Goal: Information Seeking & Learning: Learn about a topic

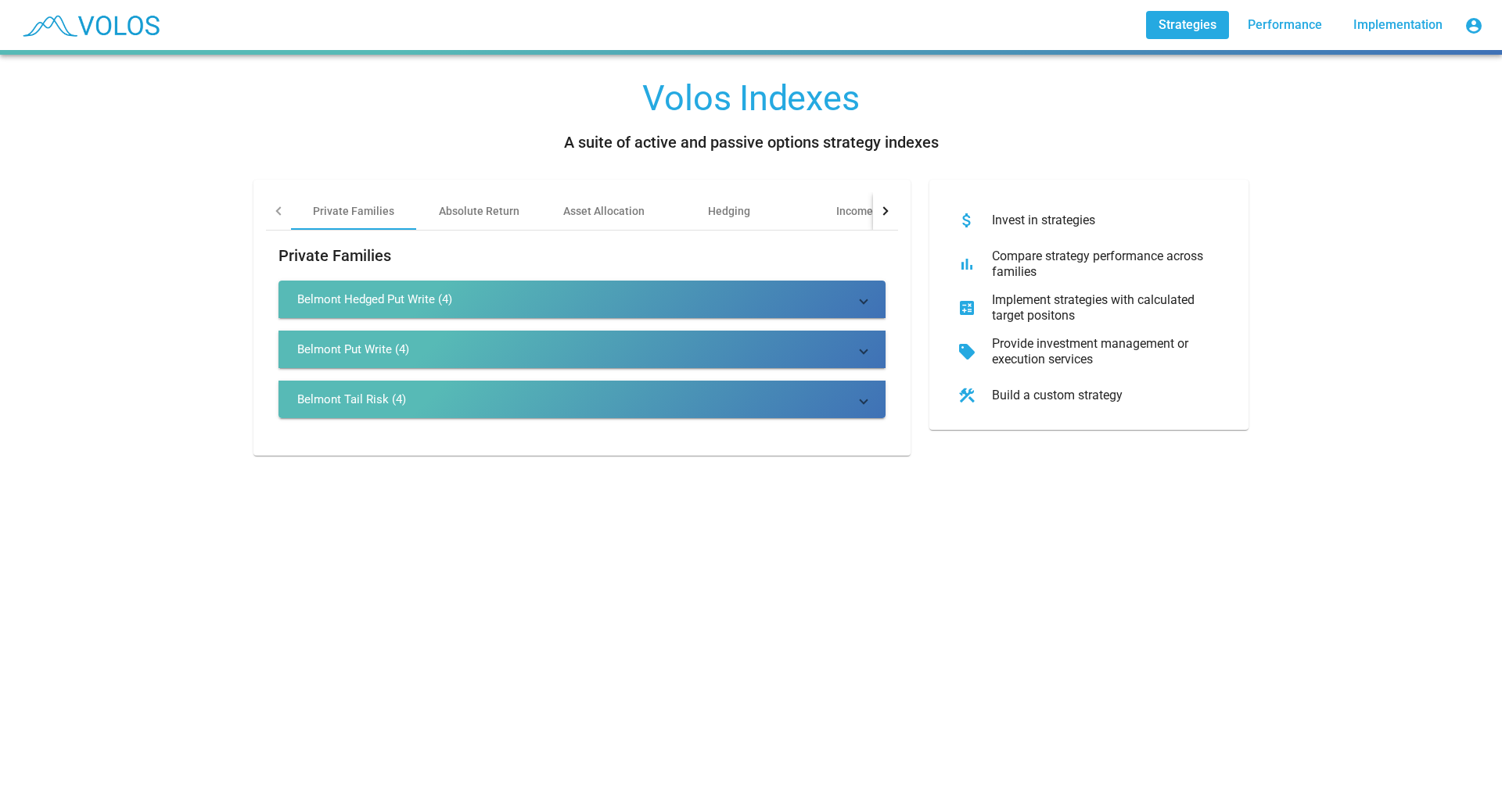
click at [362, 401] on div "Belmont Tail Risk (4)" at bounding box center [351, 400] width 109 height 15
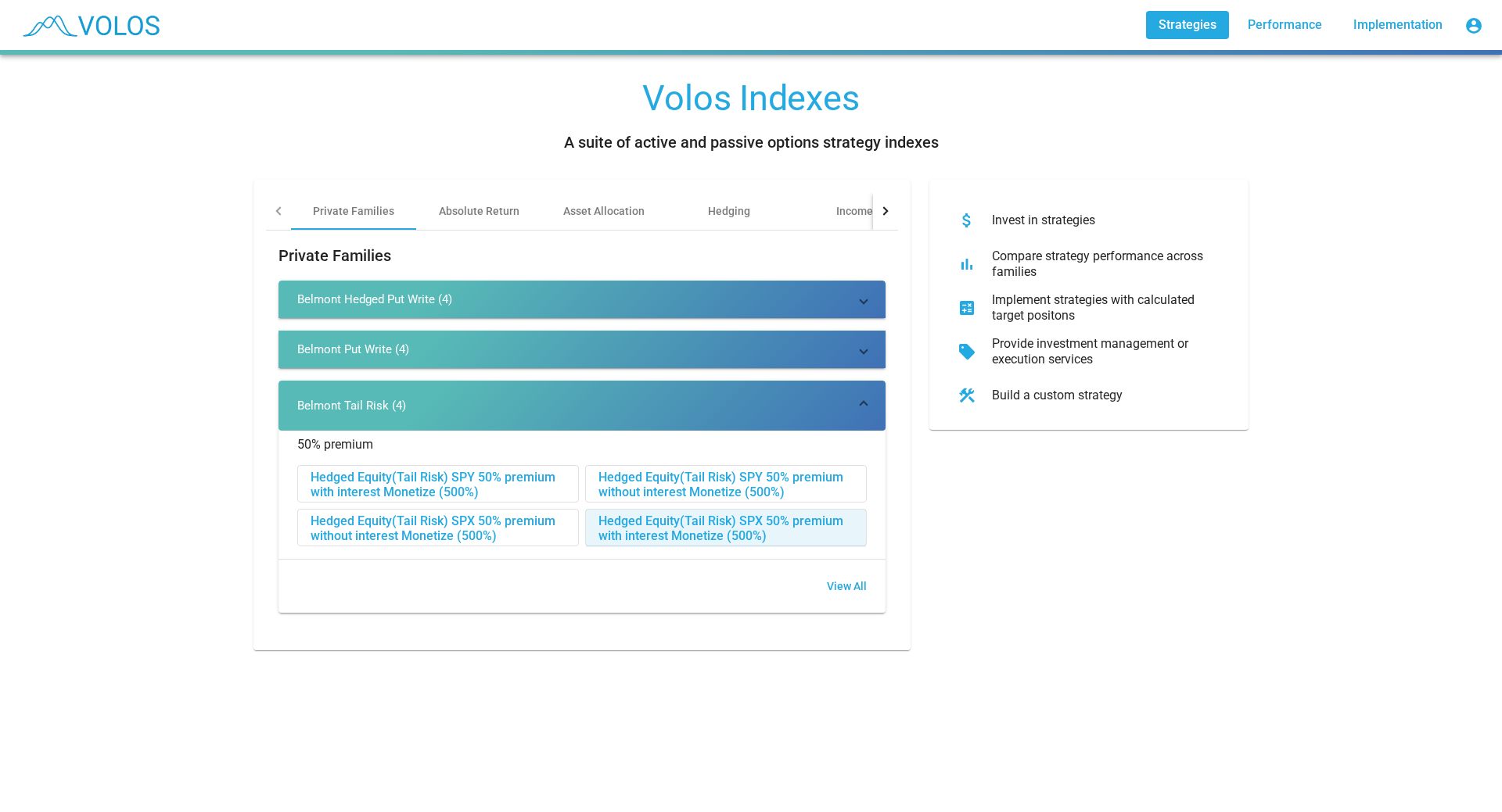
click at [625, 522] on div "Hedged Equity(Tail Risk) SPX 50% premium with interest Monetize (500%)" at bounding box center [726, 528] width 280 height 37
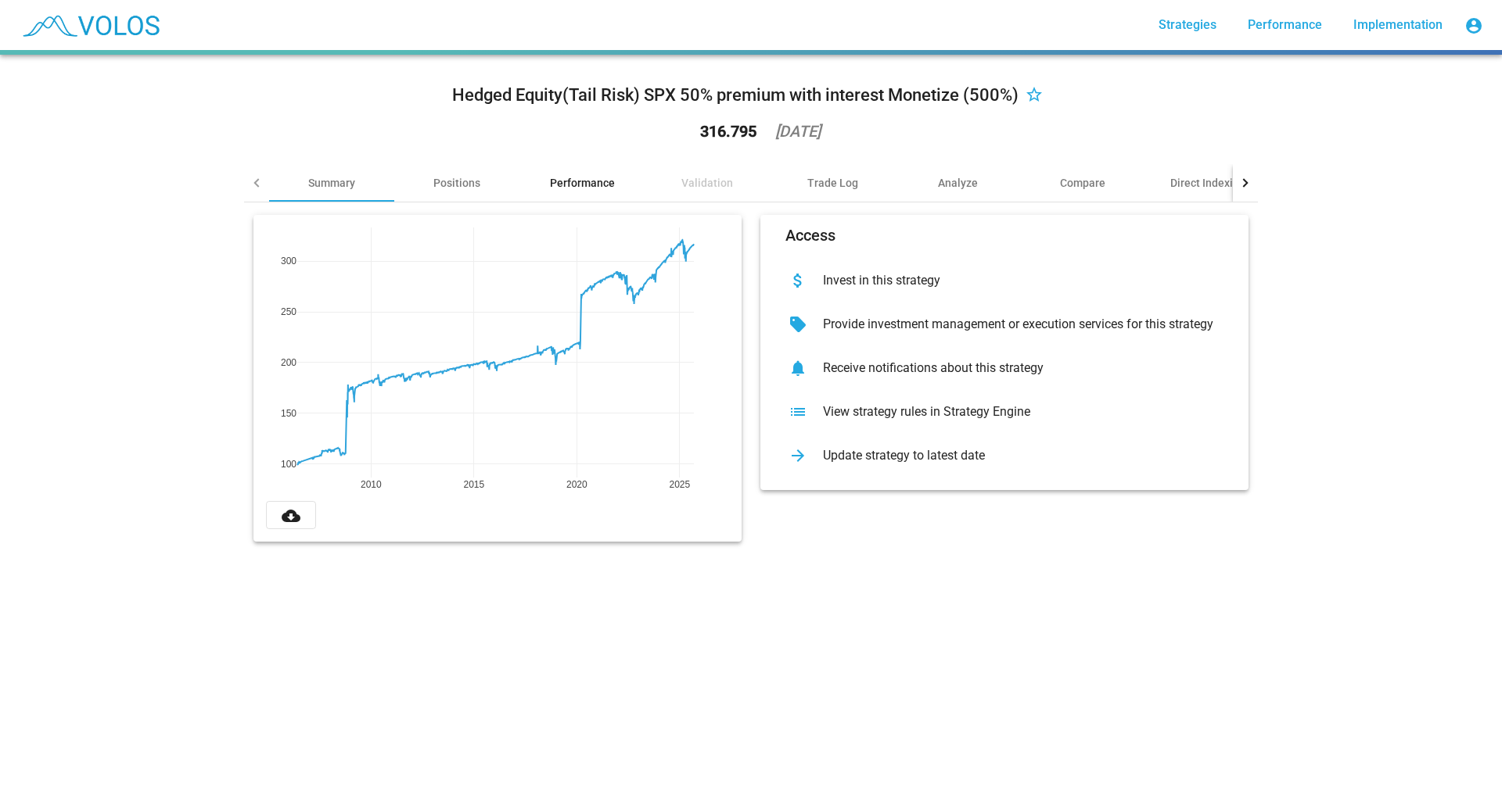
click at [585, 177] on div "Performance" at bounding box center [582, 183] width 65 height 15
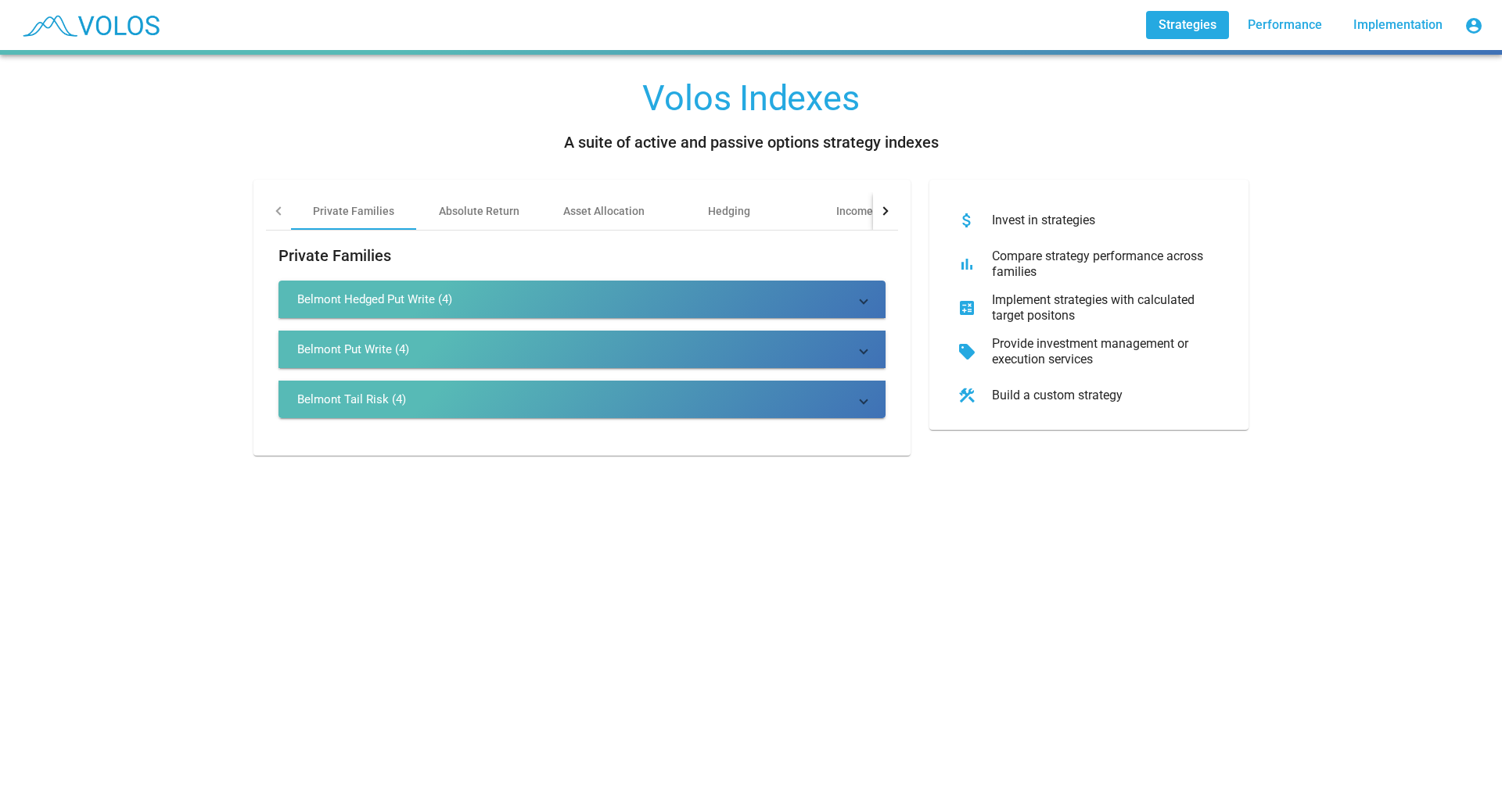
click at [370, 296] on div "Belmont Hedged Put Write (4)" at bounding box center [374, 299] width 155 height 15
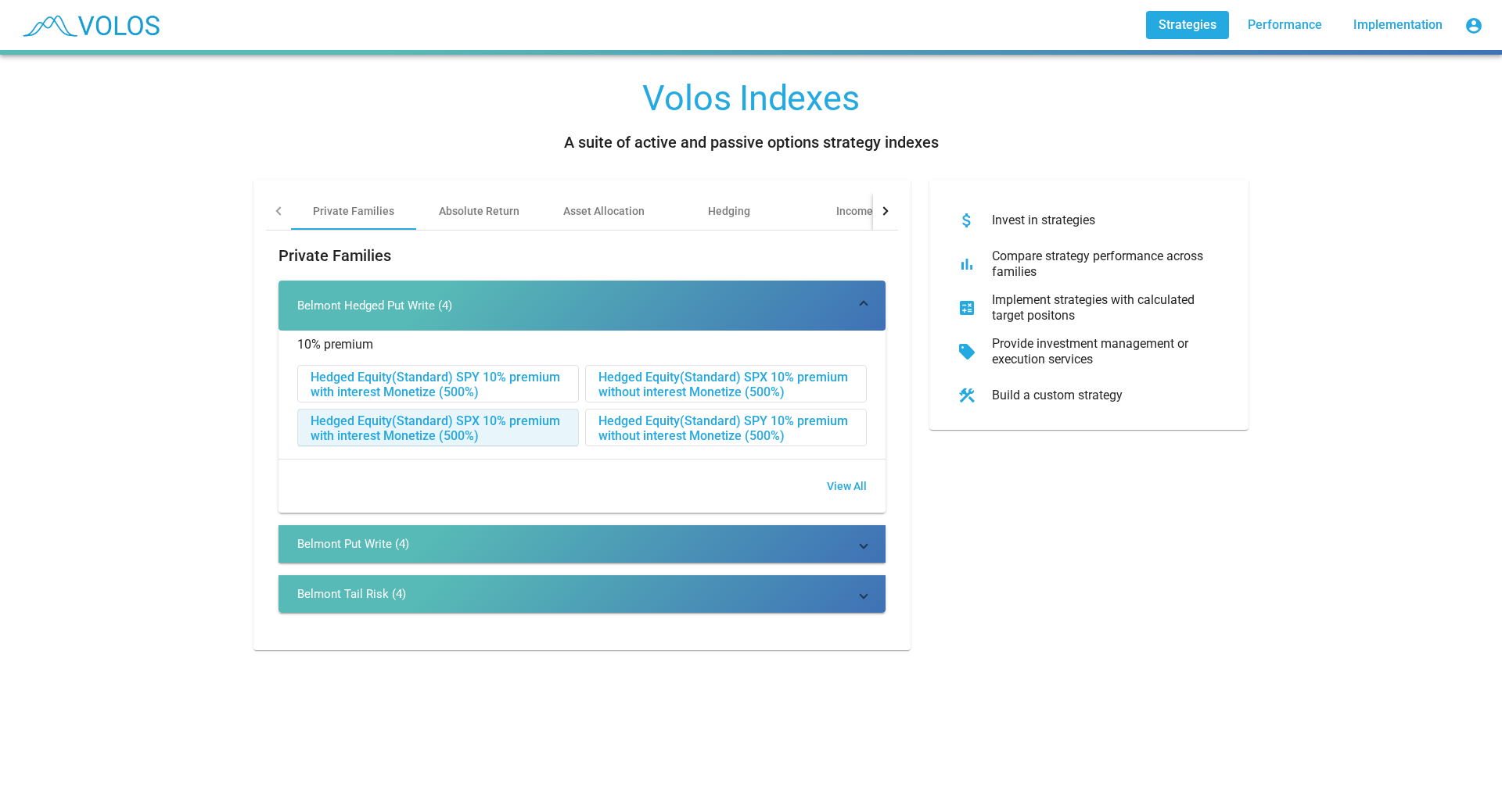
click at [374, 426] on div "Hedged Equity(Standard) SPX 10% premium with interest Monetize (500%)" at bounding box center [438, 427] width 280 height 37
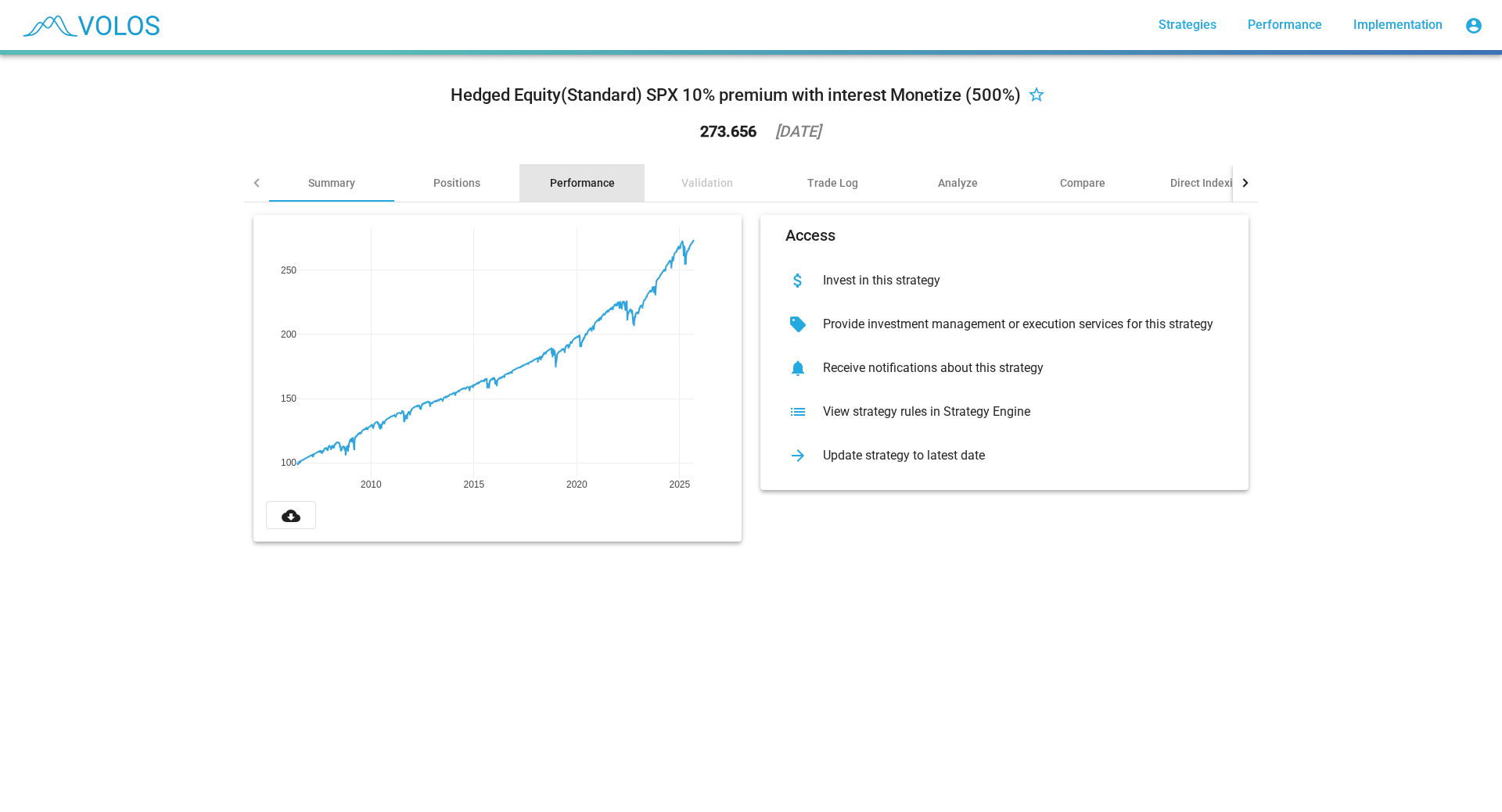
click at [577, 182] on div "Performance" at bounding box center [582, 183] width 65 height 15
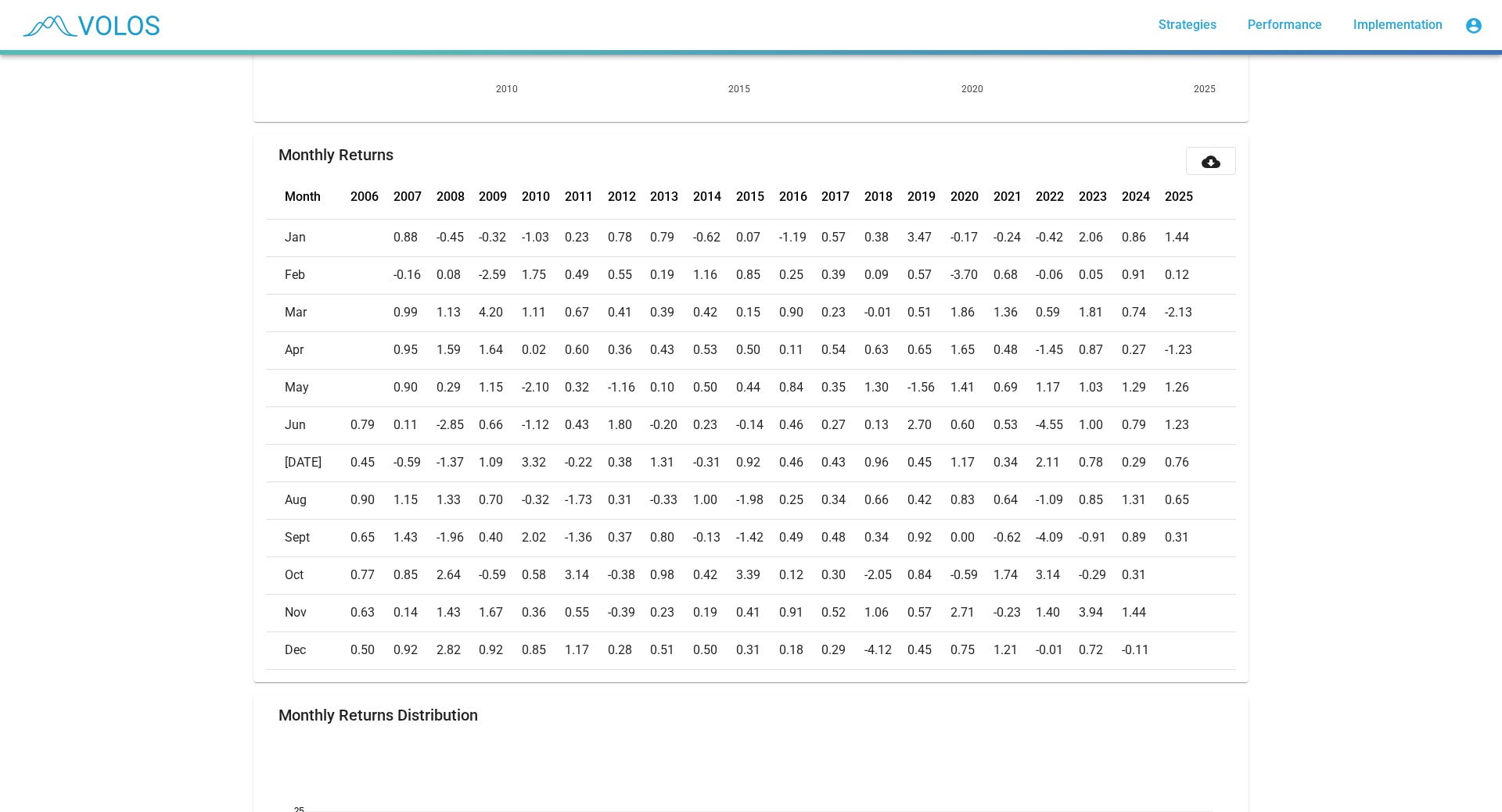
scroll to position [625, 0]
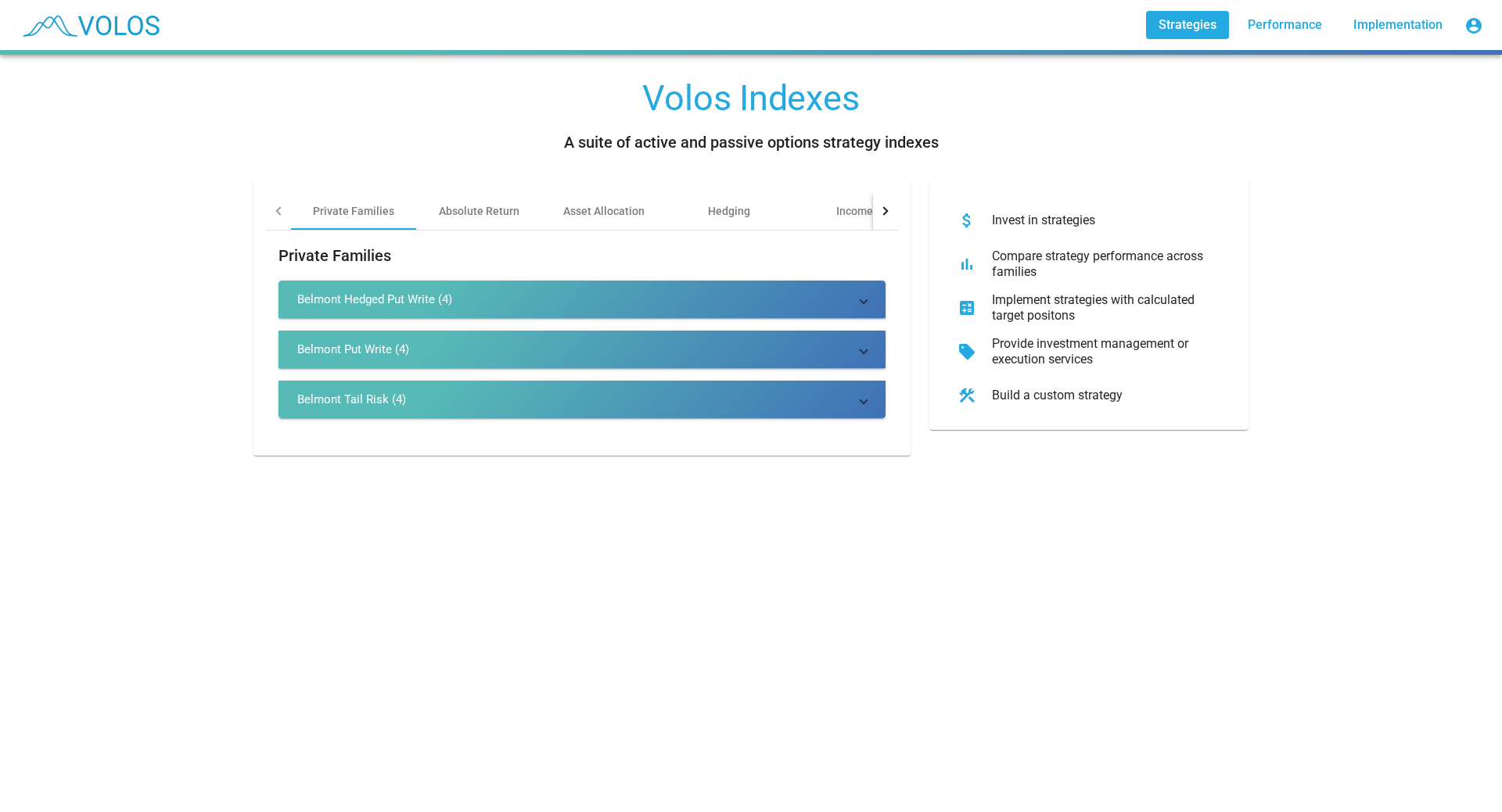
click at [340, 348] on div "Belmont Put Write (4)" at bounding box center [352, 349] width 111 height 15
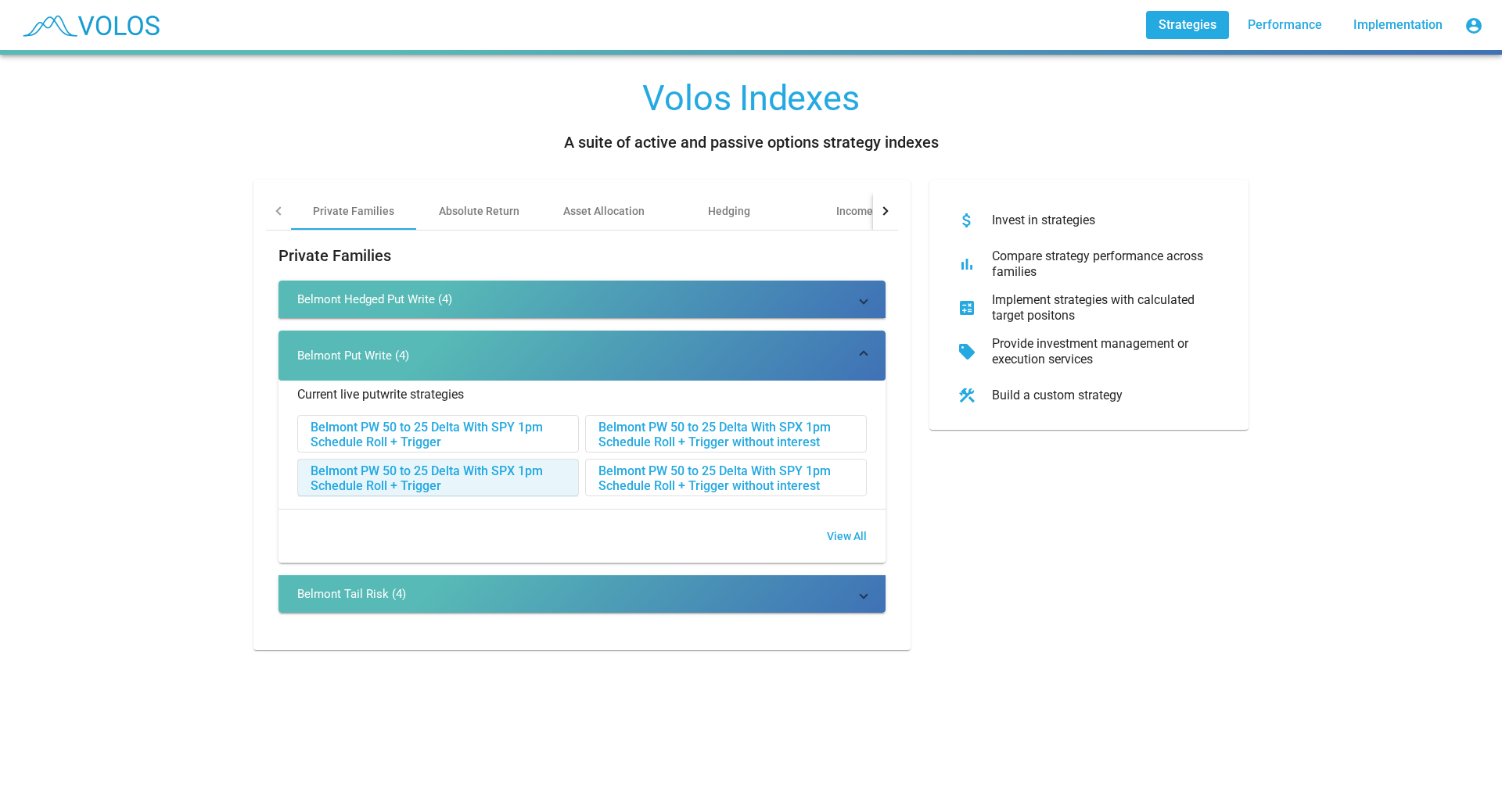
click at [381, 473] on div "Belmont PW 50 to 25 Delta With SPX 1pm Schedule Roll + Trigger" at bounding box center [438, 478] width 280 height 37
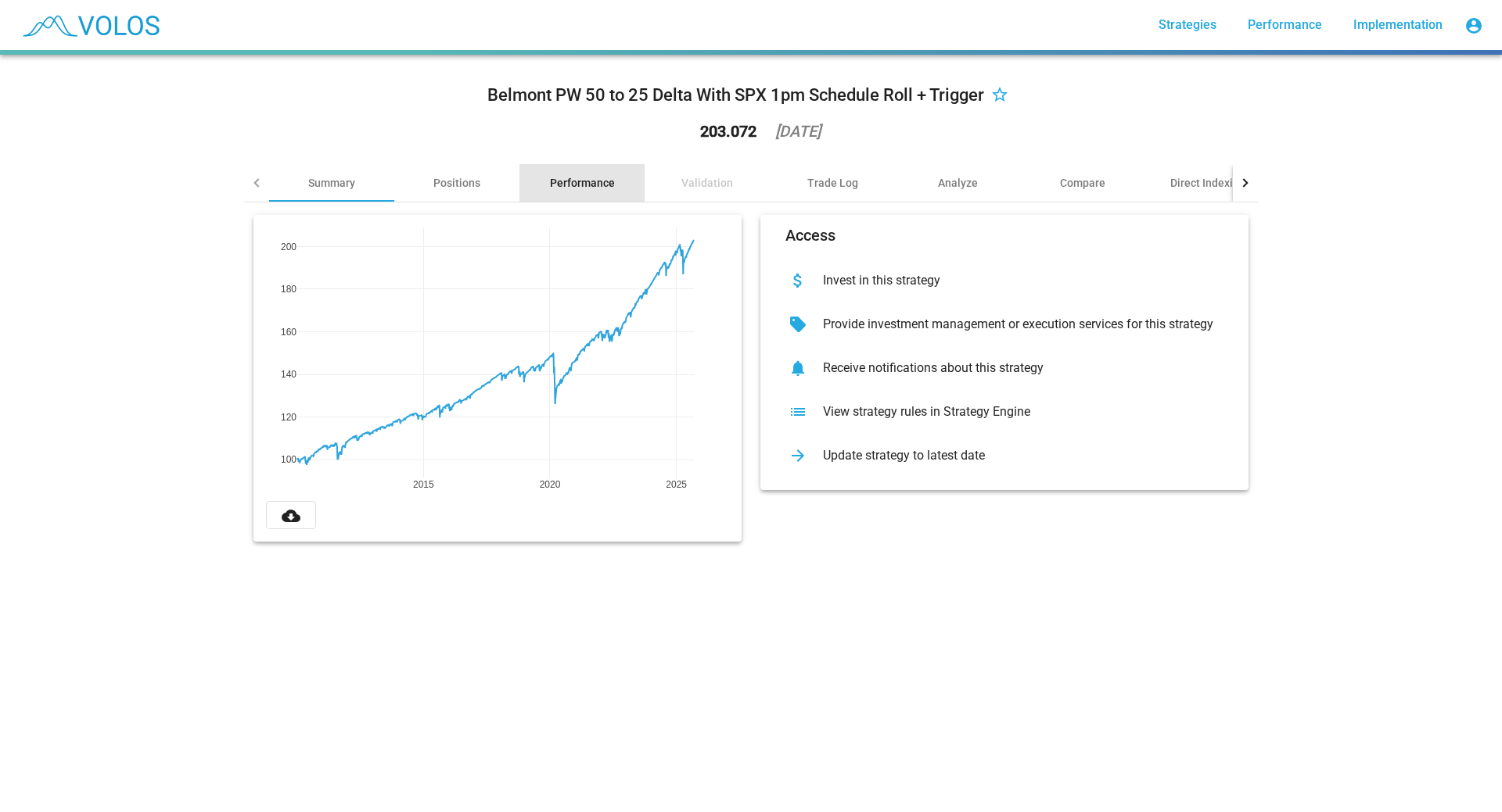
click at [561, 184] on div "Performance" at bounding box center [582, 183] width 65 height 15
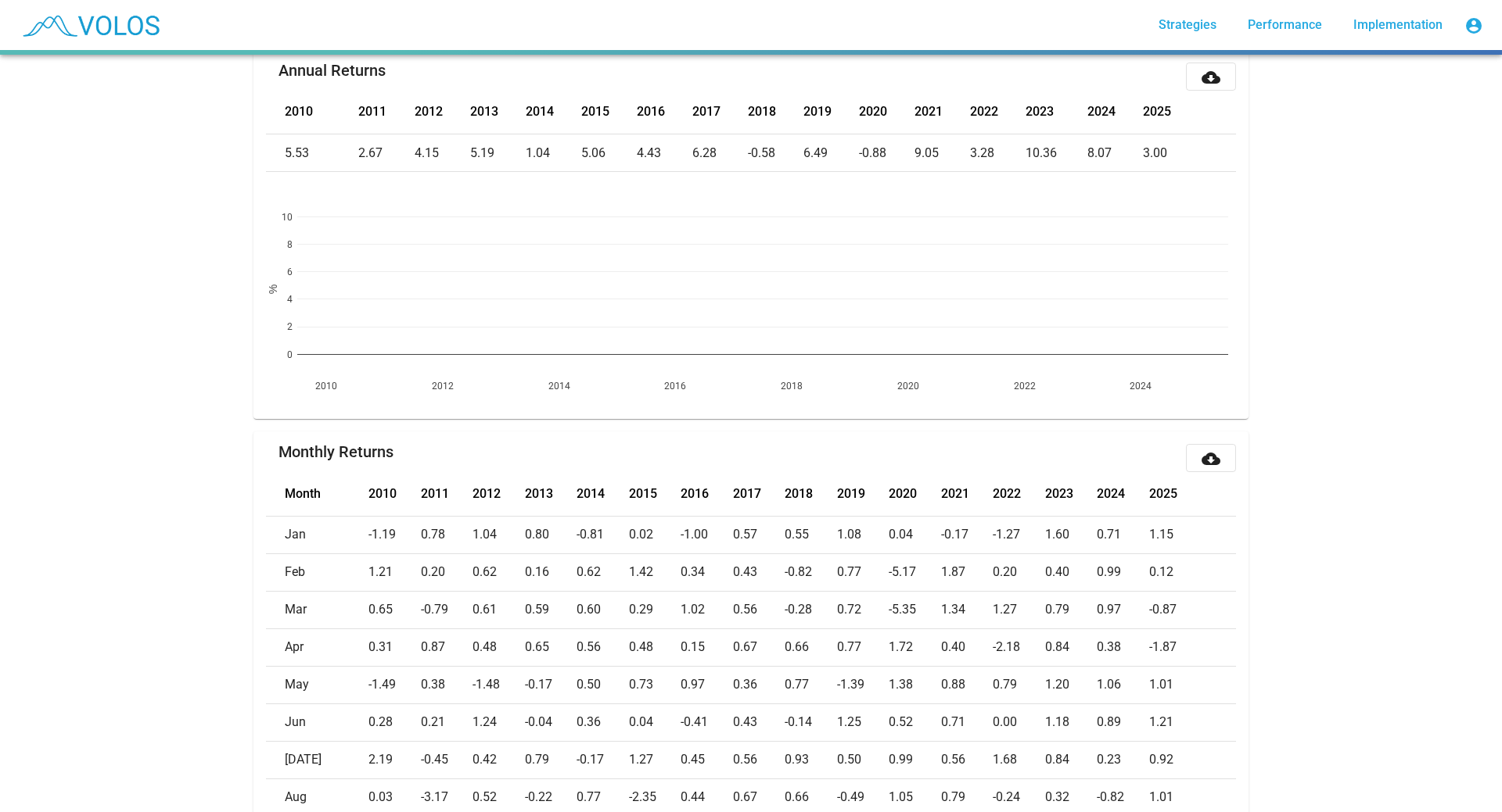
scroll to position [547, 0]
